Goal: Find specific page/section: Find specific page/section

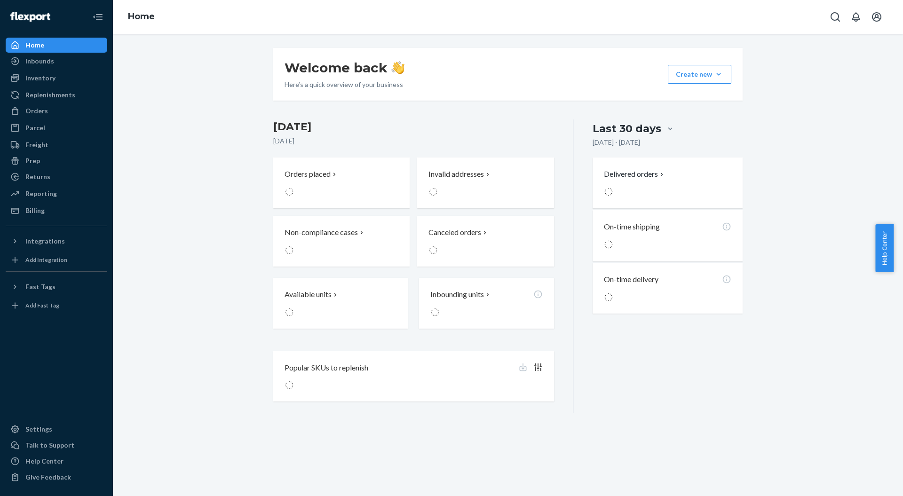
click at [55, 77] on div "Inventory" at bounding box center [57, 77] width 100 height 13
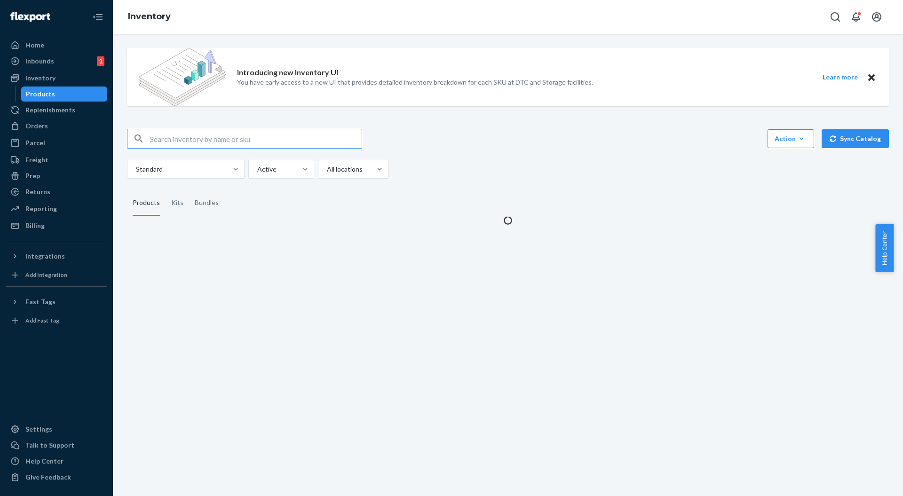
click at [255, 137] on input "text" at bounding box center [256, 138] width 212 height 19
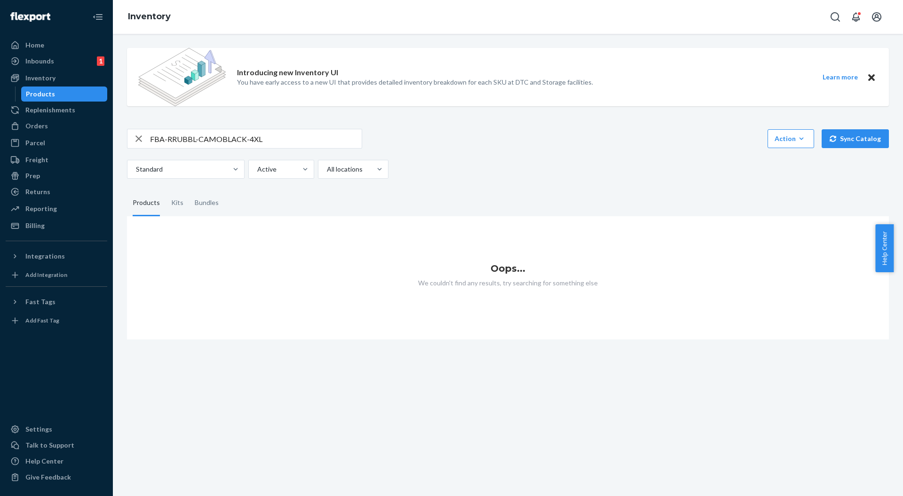
click at [267, 146] on input "FBA-RRUBBL-CAMOBLACK-4XL" at bounding box center [256, 138] width 212 height 19
drag, startPoint x: 170, startPoint y: 139, endPoint x: 130, endPoint y: 139, distance: 40.0
click at [130, 139] on div "FBA-RRUBBL-CAMOBLACK-4XL" at bounding box center [244, 138] width 234 height 19
type input "RRUBBL-CAMOBLACK-4XL"
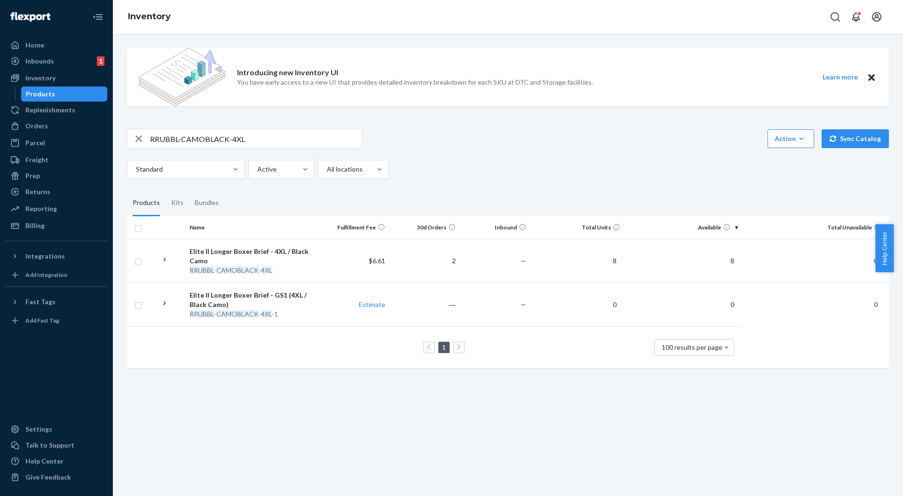
click at [308, 257] on div "Elite II Longer Boxer Brief - 4XL / Black Camo" at bounding box center [252, 256] width 125 height 19
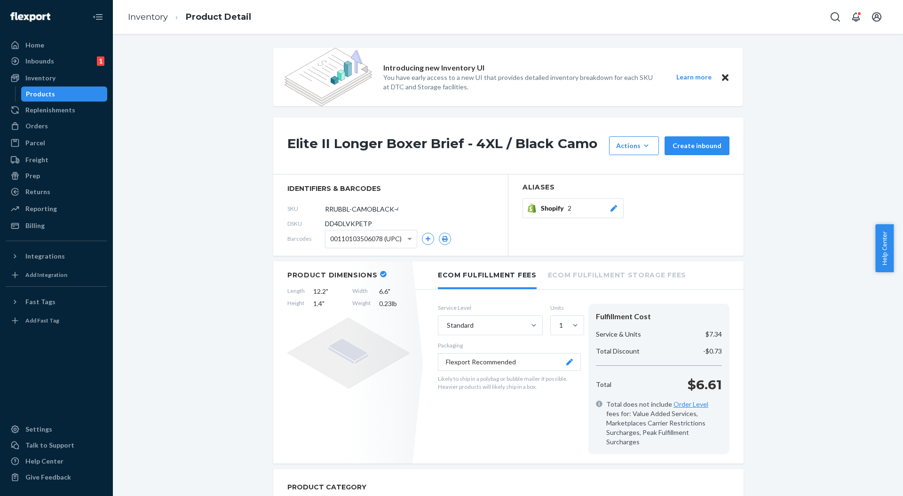
click at [378, 234] on span "00110103506078 (UPC)" at bounding box center [365, 239] width 71 height 16
click at [26, 35] on div "Home Inbounds 1 Shipping Plans Problems 1 Inventory Products Replenishments Ord…" at bounding box center [56, 248] width 113 height 496
click at [24, 42] on div at bounding box center [17, 44] width 15 height 9
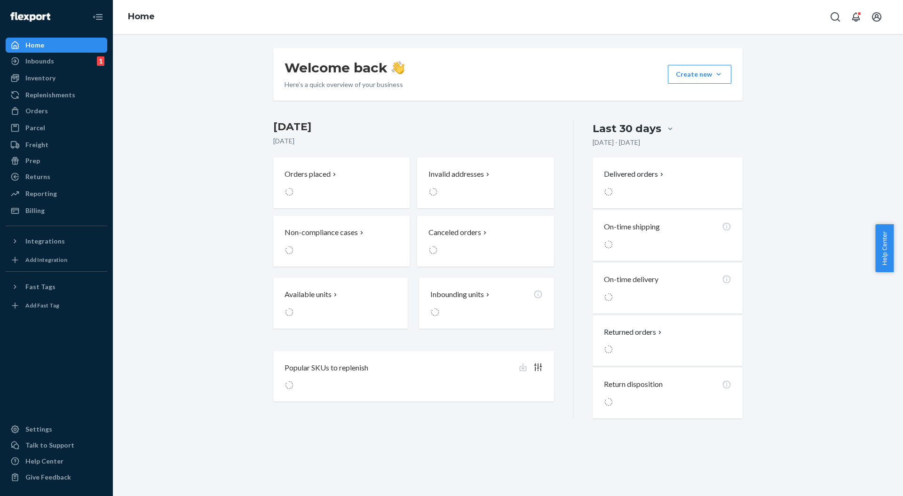
click at [454, 123] on h3 "[DATE]" at bounding box center [413, 126] width 281 height 15
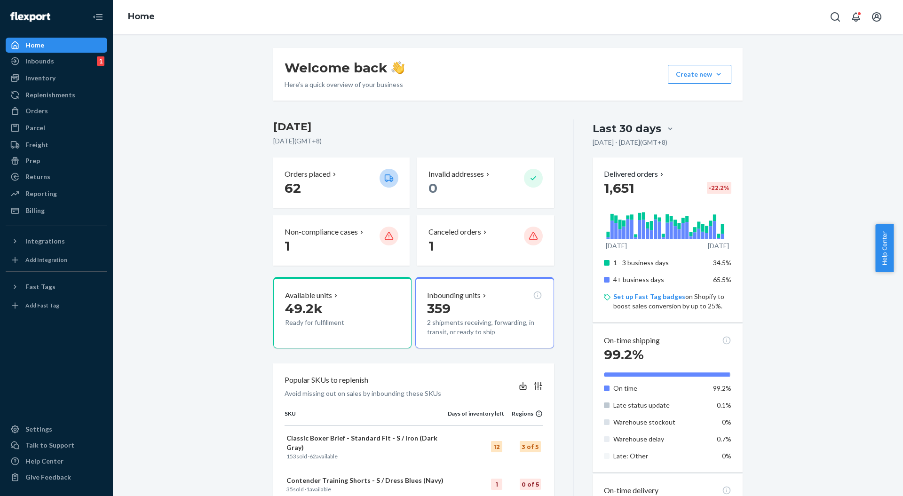
click at [211, 138] on div "Welcome back Here’s a quick overview of your business Create new Create new inb…" at bounding box center [508, 446] width 776 height 796
click at [510, 114] on div "Welcome back Here’s a quick overview of your business Create new Create new inb…" at bounding box center [508, 446] width 484 height 796
